Goal: Transaction & Acquisition: Purchase product/service

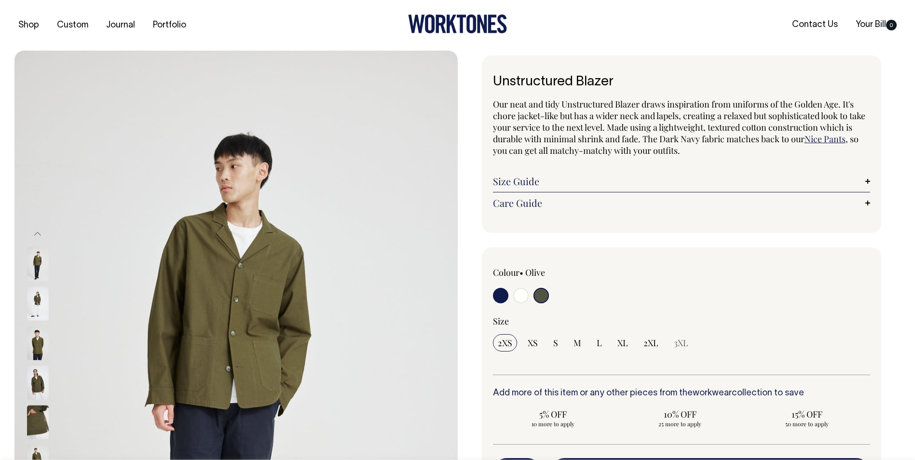
select select "Olive"
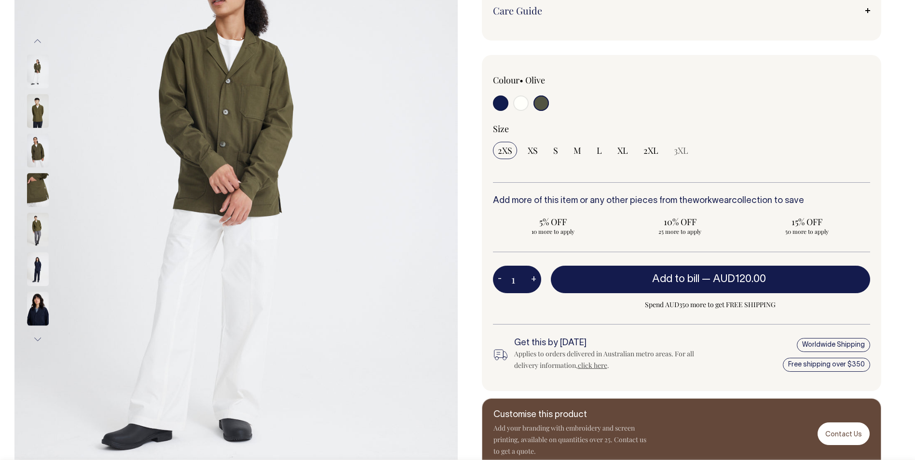
scroll to position [193, 0]
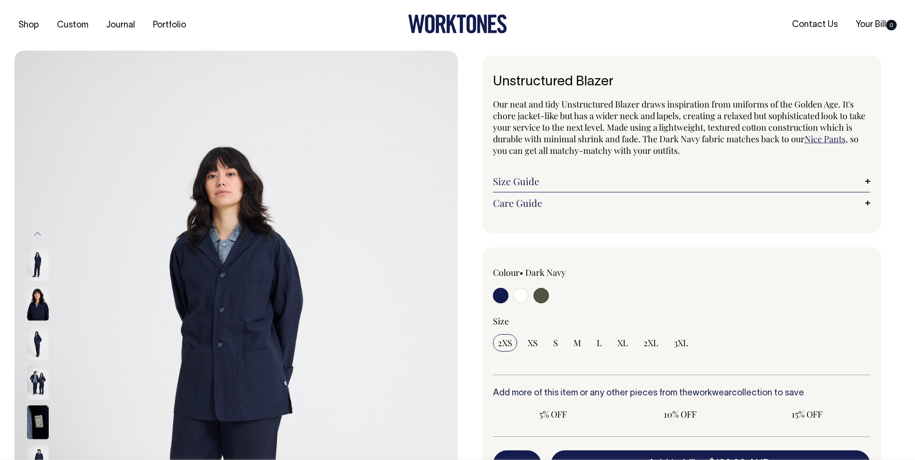
radio input "true"
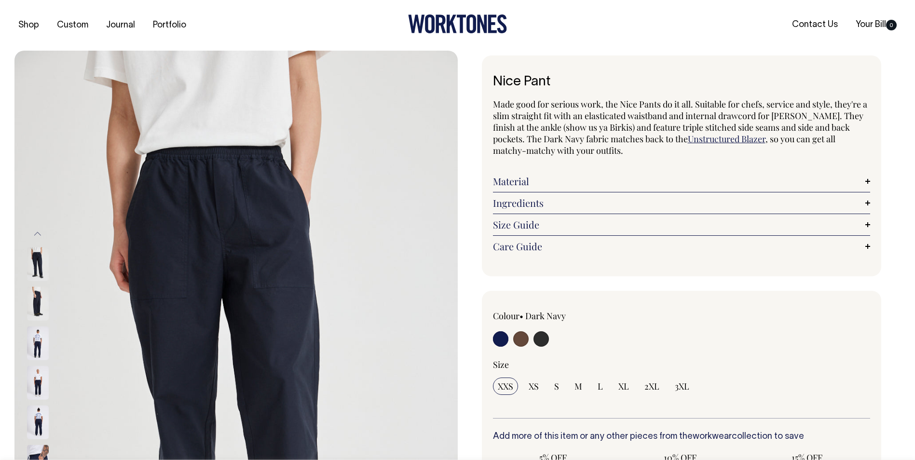
radio input "true"
